Goal: Task Accomplishment & Management: Complete application form

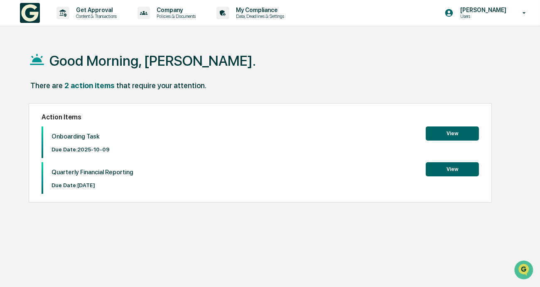
click at [442, 132] on button "View" at bounding box center [452, 133] width 53 height 14
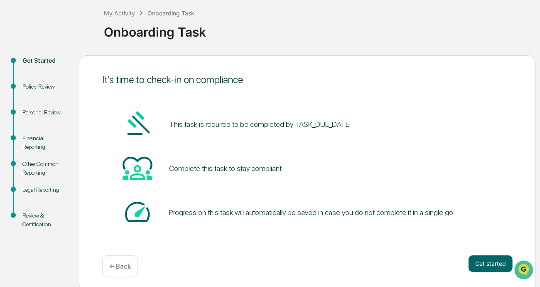
scroll to position [48, 0]
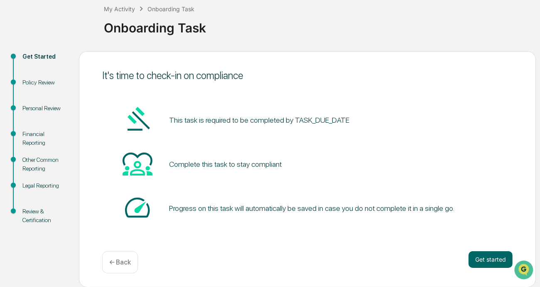
click at [485, 254] on button "Get started" at bounding box center [491, 259] width 44 height 17
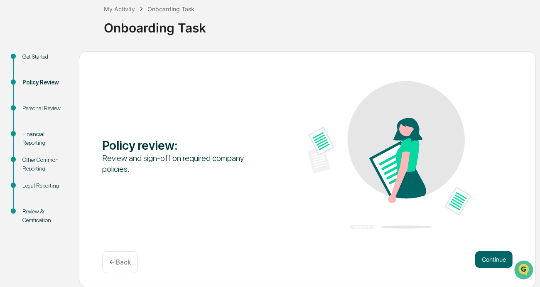
click at [486, 255] on button "Continue" at bounding box center [493, 259] width 37 height 17
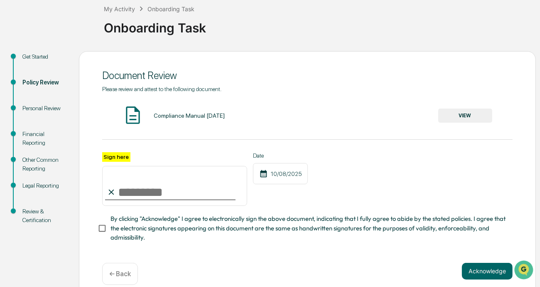
click at [123, 198] on input "Sign here" at bounding box center [174, 186] width 145 height 40
drag, startPoint x: 122, startPoint y: 186, endPoint x: 129, endPoint y: 215, distance: 29.9
click at [129, 216] on div "Sign here Date [DATE] By clicking "Acknowledge" I agree to electronically sign …" at bounding box center [307, 197] width 410 height 90
type input "**********"
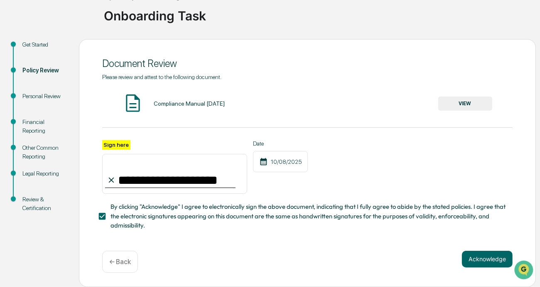
click at [483, 260] on button "Acknowledge" at bounding box center [487, 258] width 51 height 17
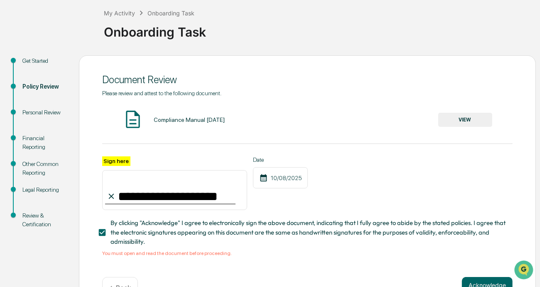
scroll to position [30, 0]
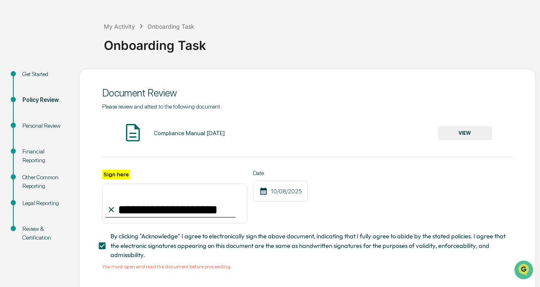
click at [458, 138] on button "VIEW" at bounding box center [465, 133] width 54 height 14
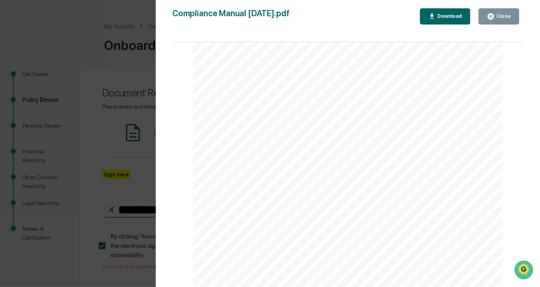
scroll to position [54740, 0]
click at [487, 15] on button "Close" at bounding box center [499, 16] width 41 height 16
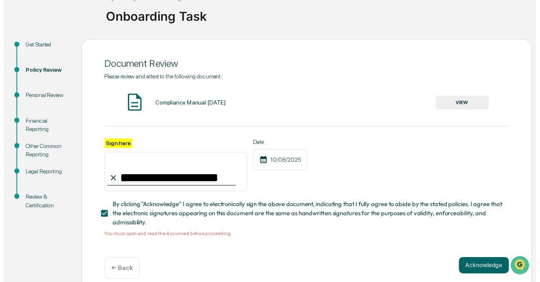
scroll to position [72, 0]
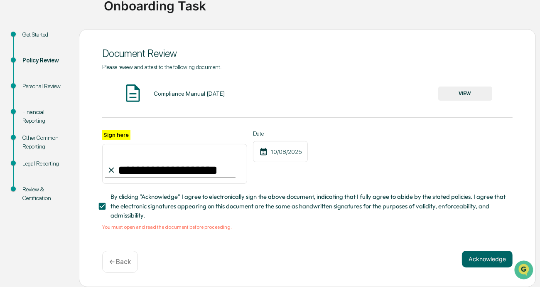
click at [493, 258] on button "Acknowledge" at bounding box center [487, 258] width 51 height 17
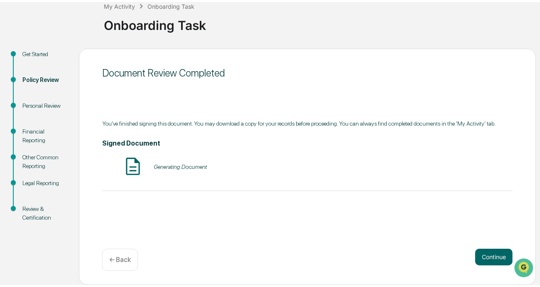
scroll to position [48, 0]
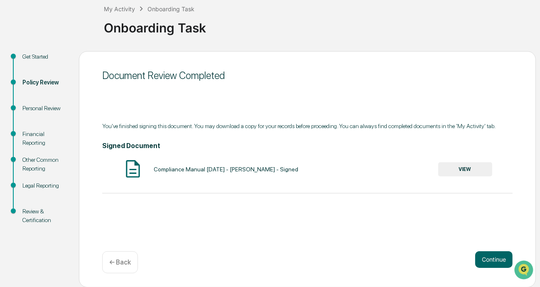
click at [498, 259] on button "Continue" at bounding box center [493, 259] width 37 height 17
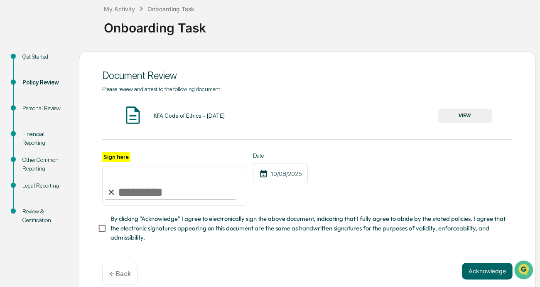
click at [481, 118] on button "VIEW" at bounding box center [465, 115] width 54 height 14
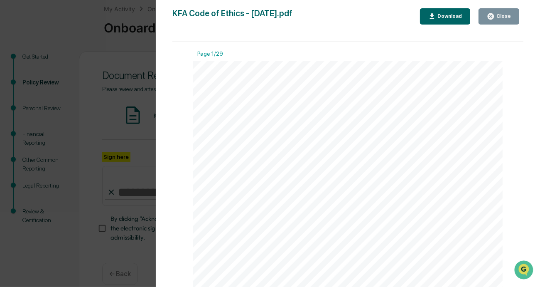
click at [506, 17] on div "Close" at bounding box center [503, 16] width 16 height 6
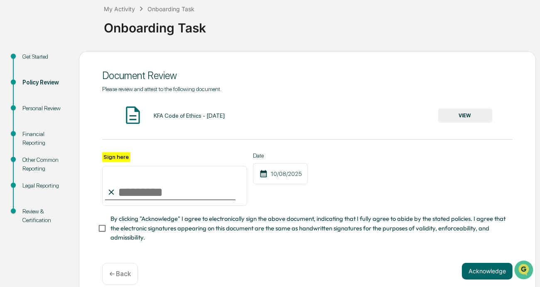
click at [123, 192] on input "Sign here" at bounding box center [174, 186] width 145 height 40
type input "**********"
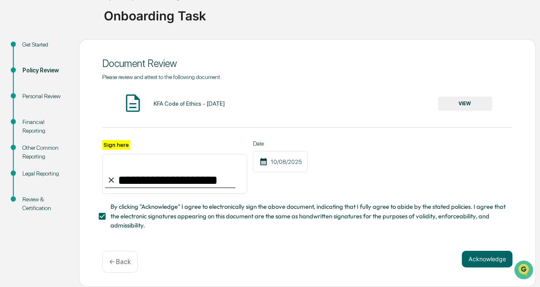
click at [482, 261] on button "Acknowledge" at bounding box center [487, 258] width 51 height 17
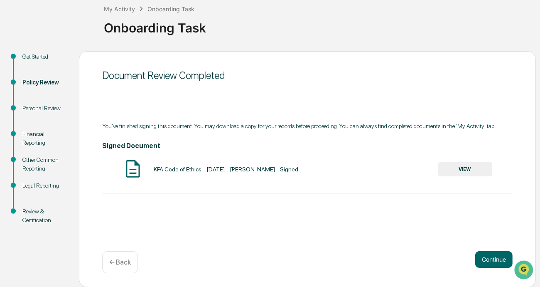
click at [496, 254] on button "Continue" at bounding box center [493, 259] width 37 height 17
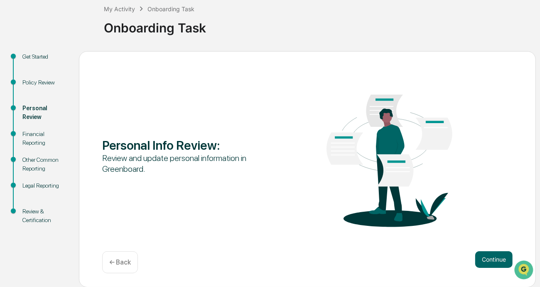
click at [493, 260] on button "Continue" at bounding box center [493, 259] width 37 height 17
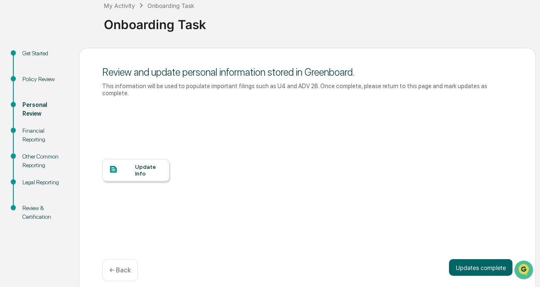
scroll to position [52, 0]
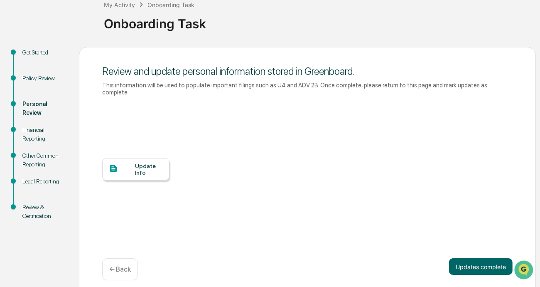
click at [137, 162] on div "Update Info" at bounding box center [149, 168] width 28 height 13
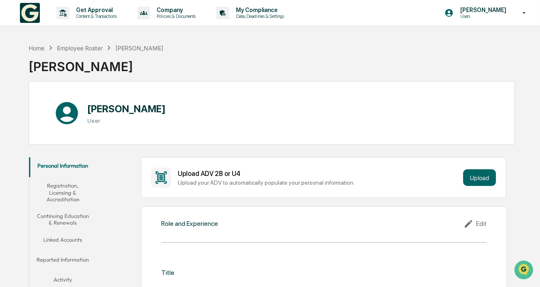
click at [473, 175] on button "Upload" at bounding box center [479, 177] width 33 height 17
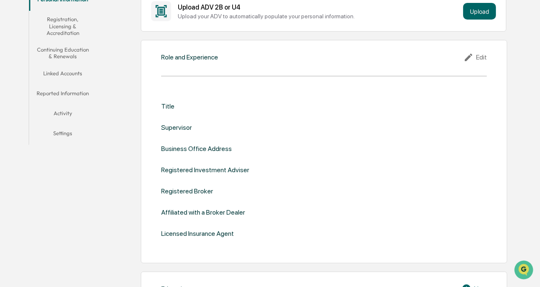
scroll to position [42, 0]
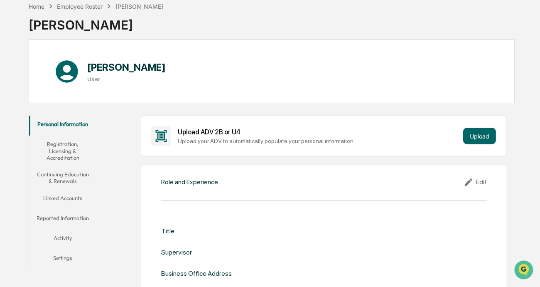
click at [288, 135] on div "Upload ADV 2B or U4 Upload your ADV to automatically populate your personal inf…" at bounding box center [319, 136] width 282 height 16
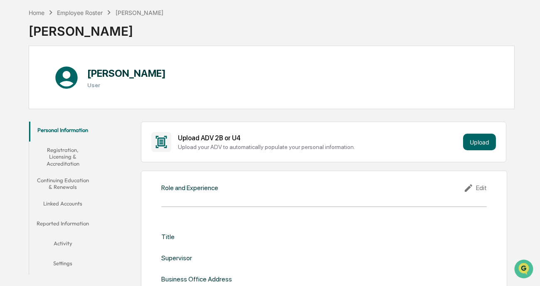
scroll to position [0, 0]
